Goal: Transaction & Acquisition: Book appointment/travel/reservation

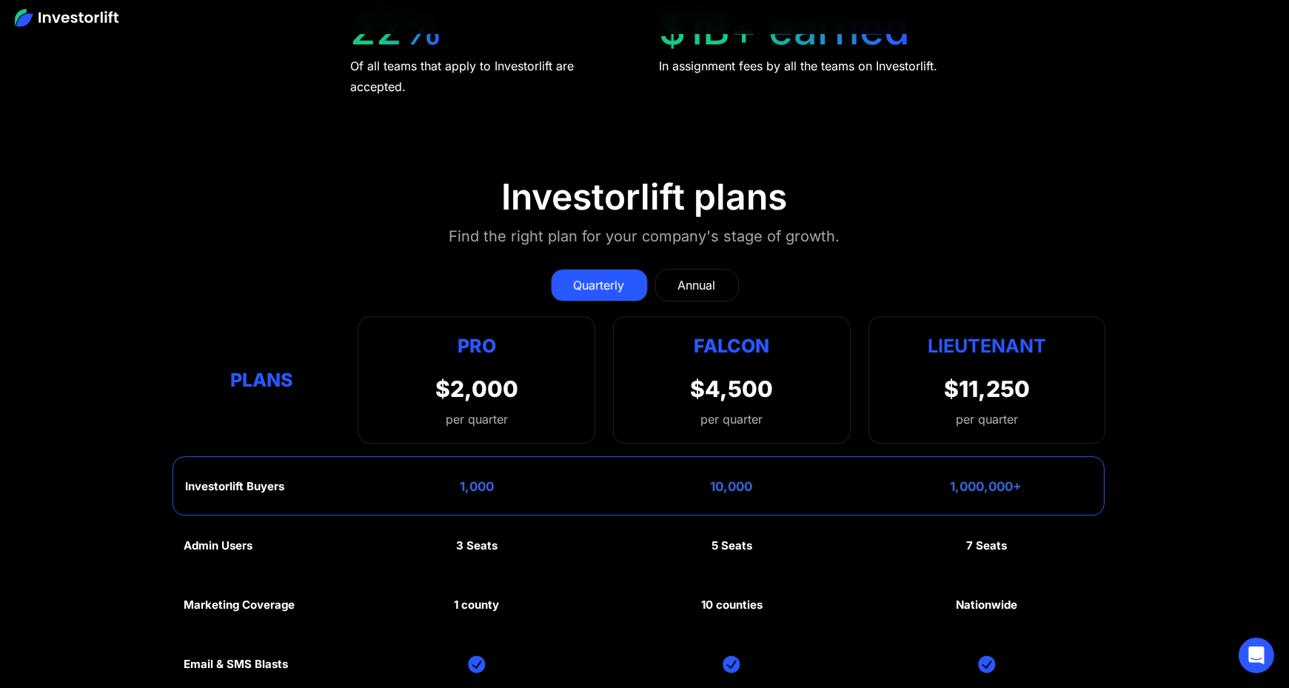
scroll to position [7182, 0]
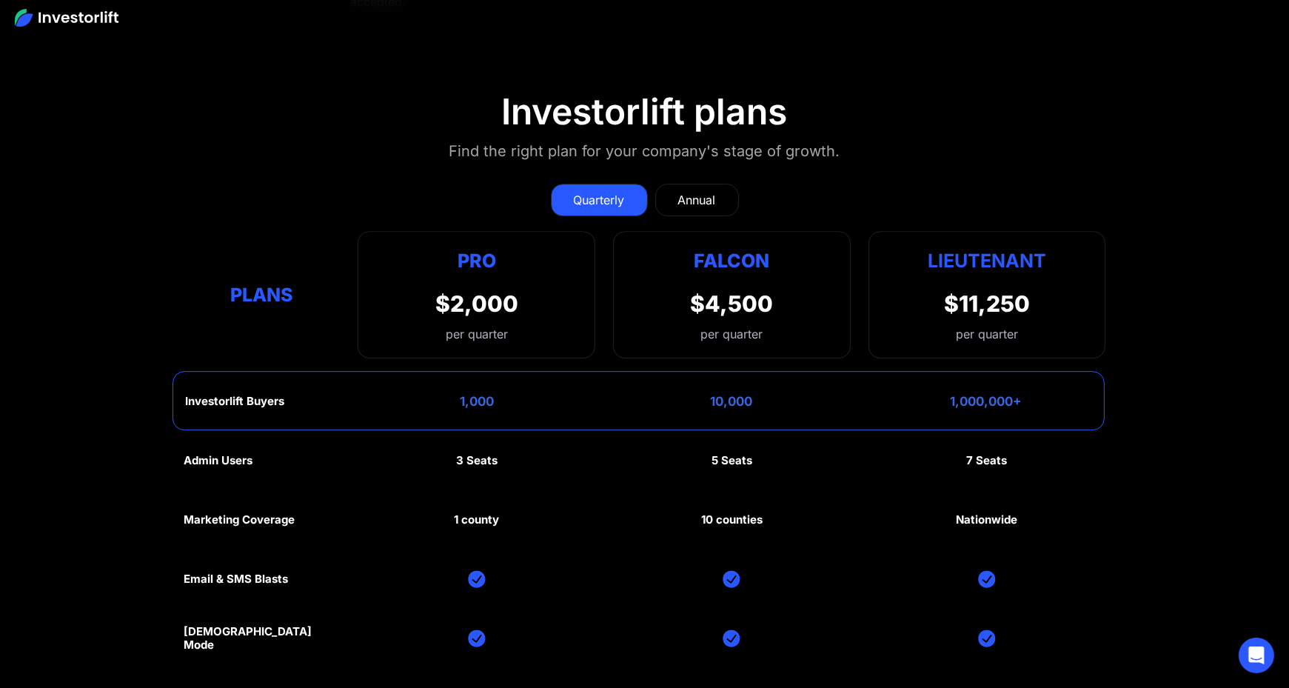
click at [705, 191] on div "Annual" at bounding box center [697, 200] width 38 height 18
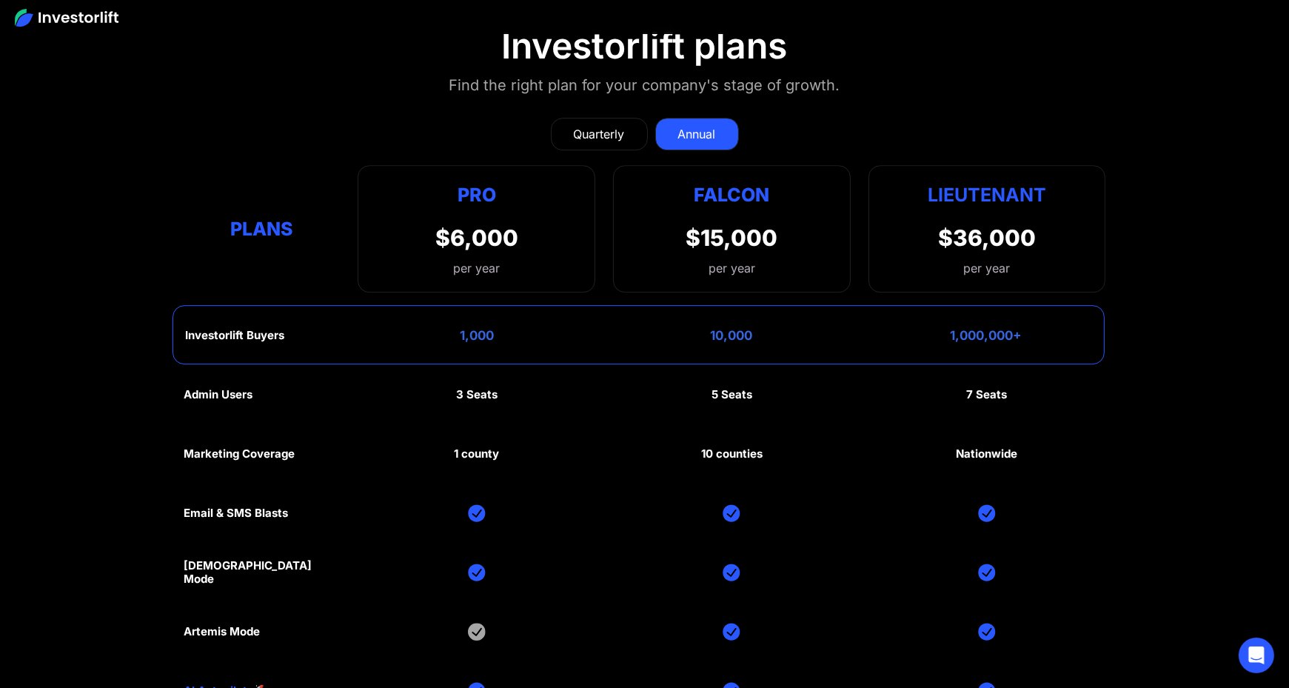
scroll to position [7041, 0]
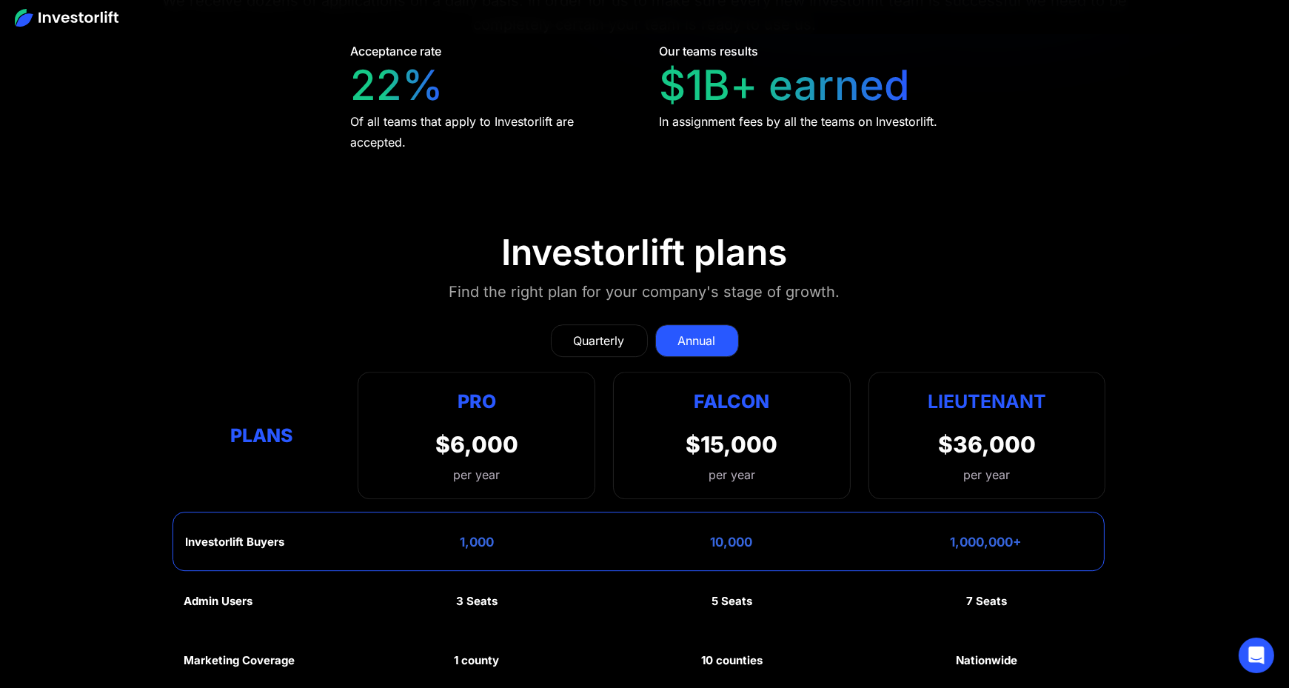
click at [592, 335] on div "Quarterly" at bounding box center [599, 341] width 51 height 18
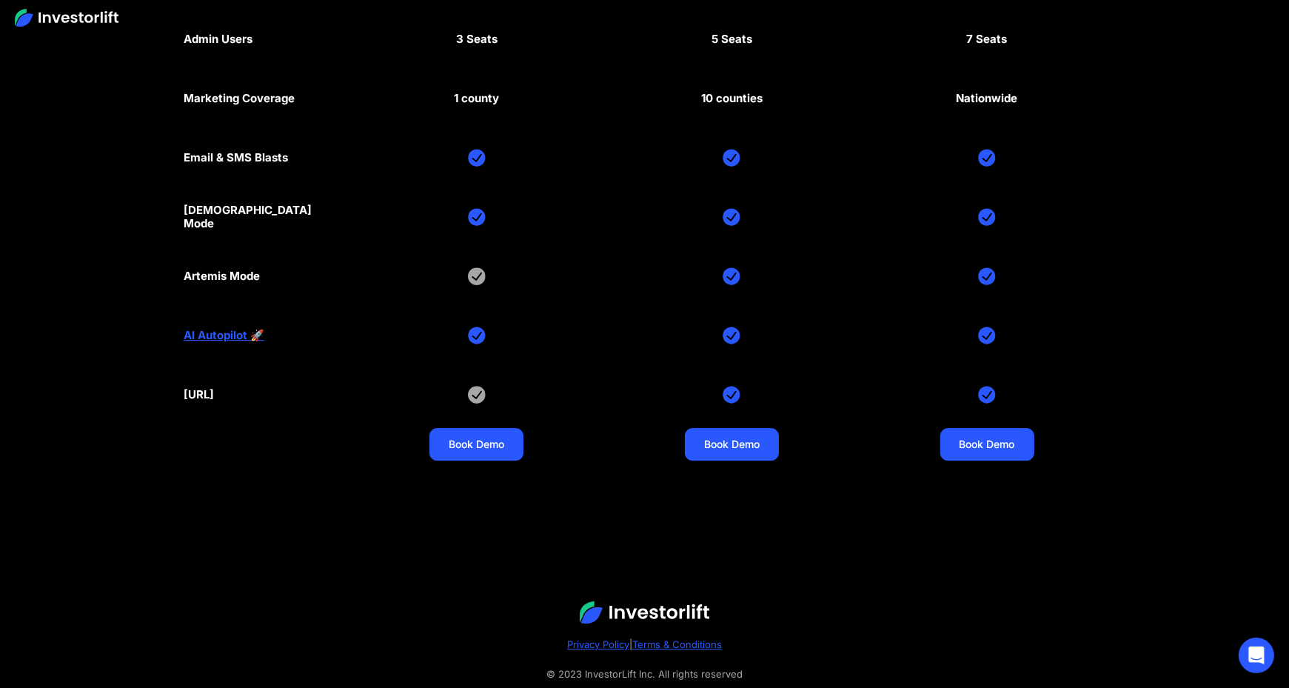
scroll to position [7633, 0]
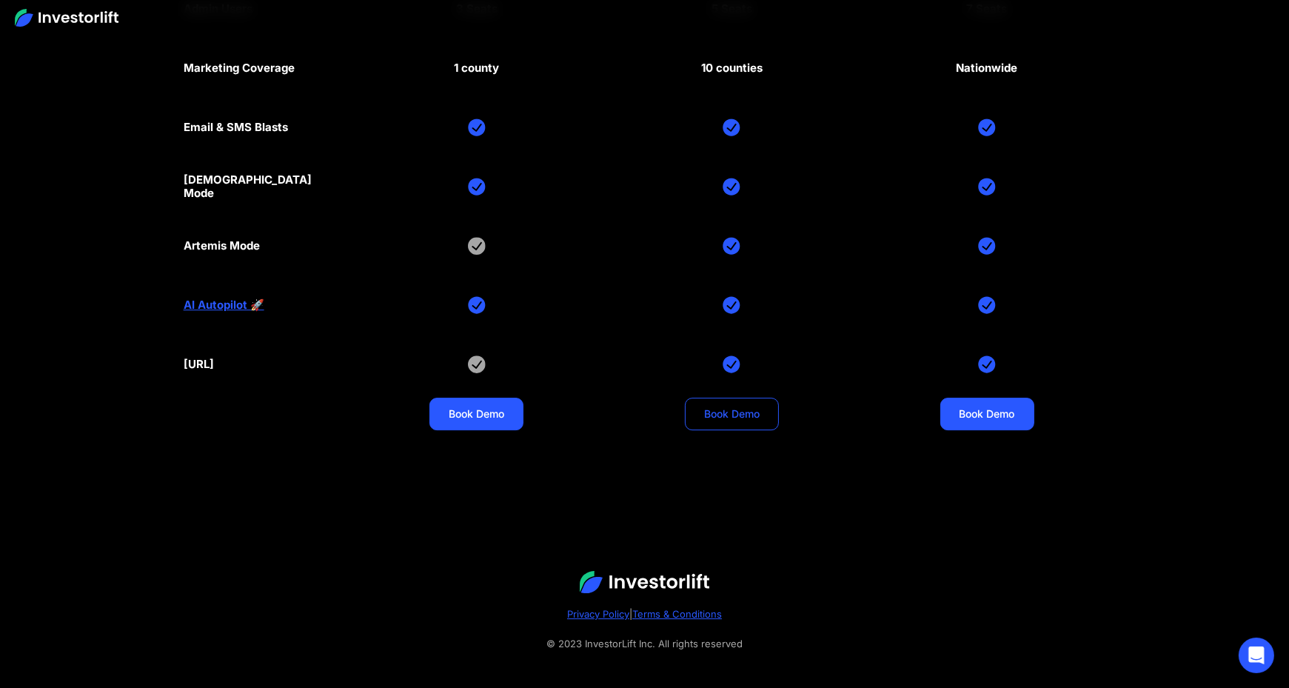
click at [726, 398] on link "Book Demo" at bounding box center [732, 414] width 94 height 33
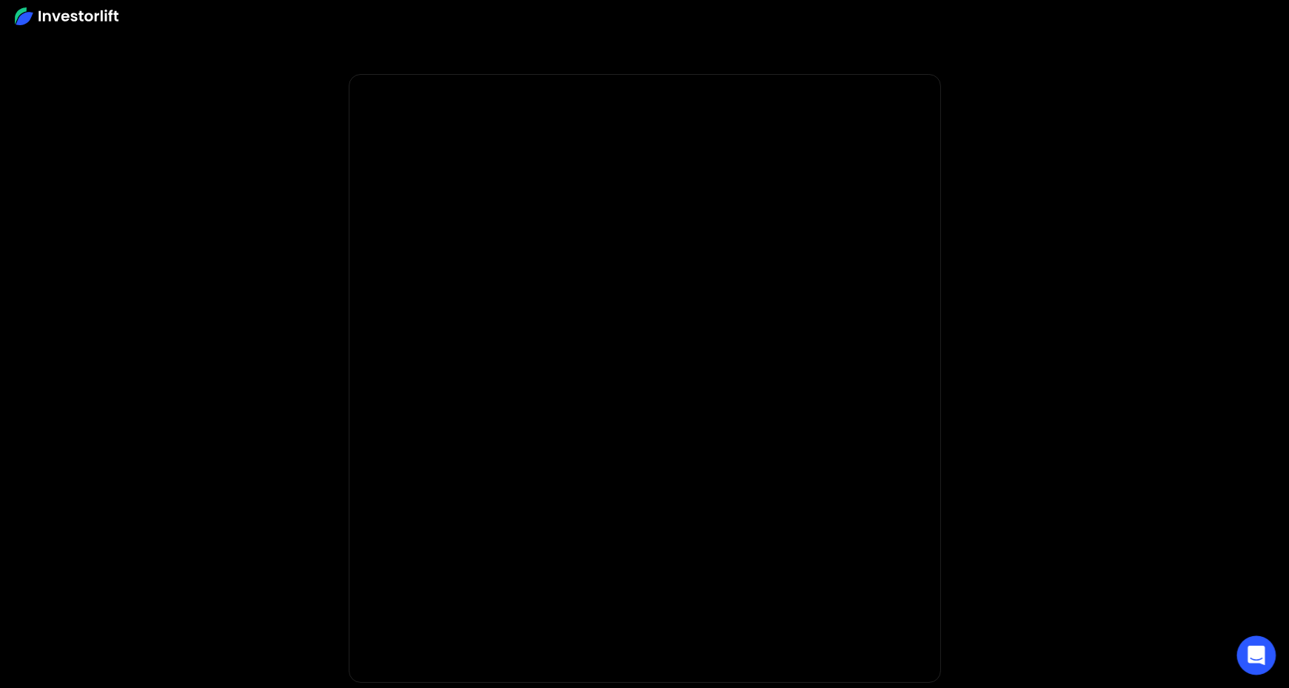
click at [1253, 649] on icon "Open Intercom Messenger" at bounding box center [1256, 655] width 17 height 19
